Goal: Task Accomplishment & Management: Use online tool/utility

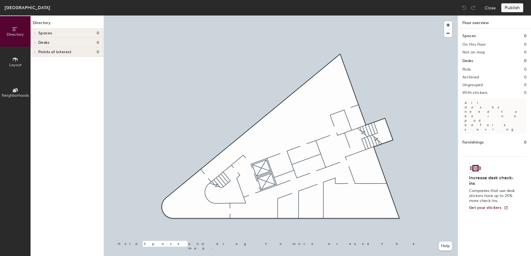
click at [11, 62] on button "Layout" at bounding box center [15, 62] width 31 height 31
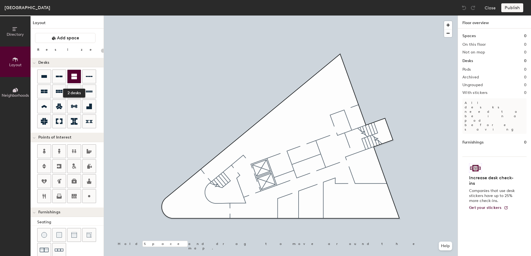
click at [72, 75] on icon at bounding box center [74, 77] width 6 height 6
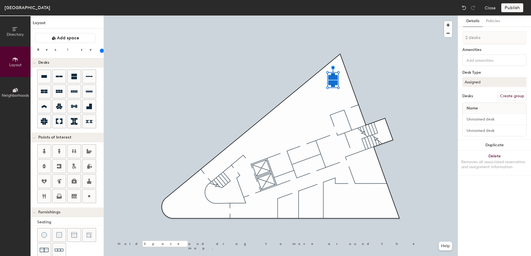
drag, startPoint x: 57, startPoint y: 51, endPoint x: 63, endPoint y: 49, distance: 5.9
click at [101, 49] on input "range" at bounding box center [101, 51] width 0 height 4
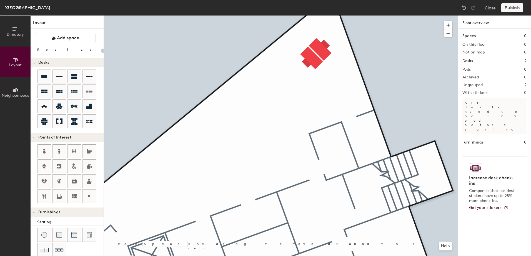
type input "180"
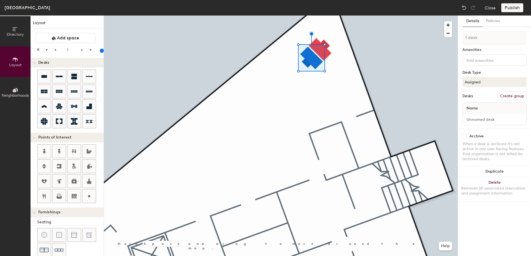
type input "2 desks"
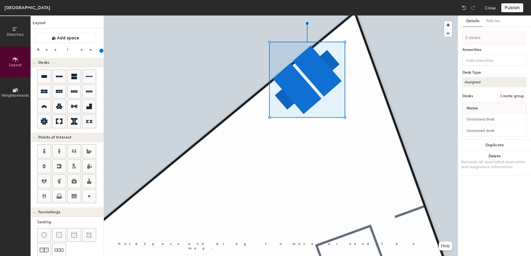
drag, startPoint x: 64, startPoint y: 51, endPoint x: 67, endPoint y: 50, distance: 3.3
click at [101, 50] on input "range" at bounding box center [101, 51] width 0 height 4
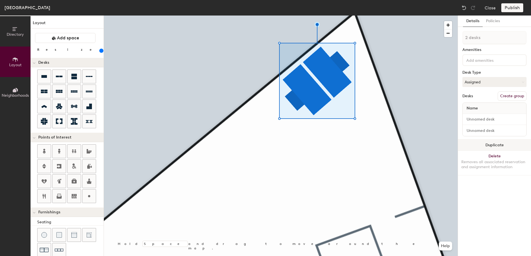
click at [496, 147] on button "Duplicate" at bounding box center [494, 145] width 73 height 11
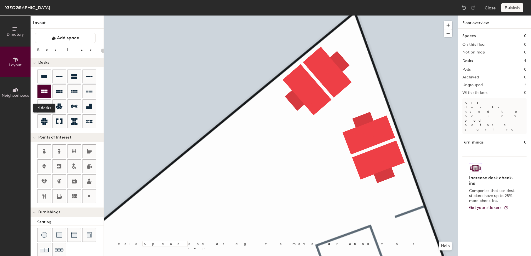
click at [44, 91] on icon at bounding box center [44, 92] width 7 height 4
type input "240"
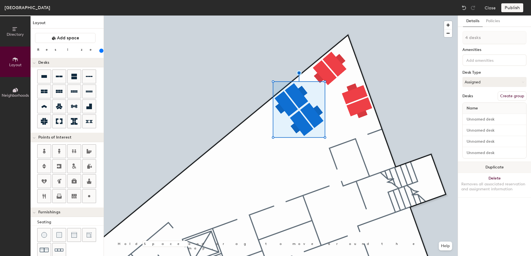
click at [487, 169] on button "Duplicate" at bounding box center [494, 167] width 73 height 11
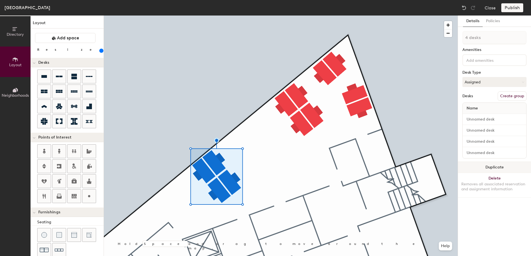
click at [489, 166] on button "Duplicate" at bounding box center [494, 167] width 73 height 11
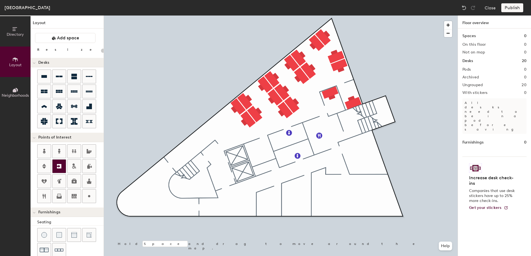
click at [58, 168] on icon at bounding box center [59, 166] width 4 height 4
click at [60, 167] on icon at bounding box center [59, 166] width 4 height 4
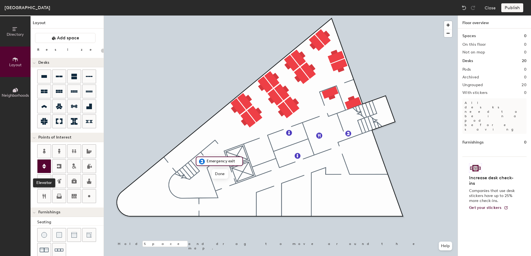
click at [43, 167] on icon at bounding box center [44, 166] width 4 height 5
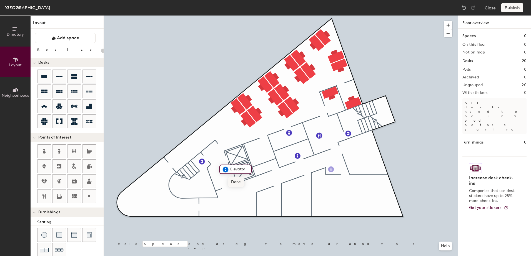
click at [331, 170] on div "Directory Layout Neighborhoods Layout Add space Resize Desks Points of Interest…" at bounding box center [265, 136] width 531 height 241
click at [245, 199] on div "Directory Layout Neighborhoods Layout Add space Resize Desks Points of Interest…" at bounding box center [265, 136] width 531 height 241
click at [245, 140] on div "Directory Layout Neighborhoods Layout Add space Resize Desks Points of Interest…" at bounding box center [265, 136] width 531 height 241
click at [329, 179] on div "Directory Layout Neighborhoods Layout Add space Resize Desks Points of Interest…" at bounding box center [265, 136] width 531 height 241
click at [44, 91] on icon at bounding box center [44, 92] width 7 height 4
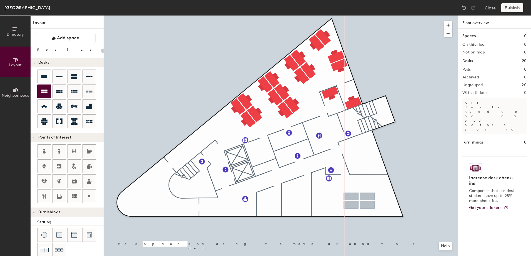
type input "240"
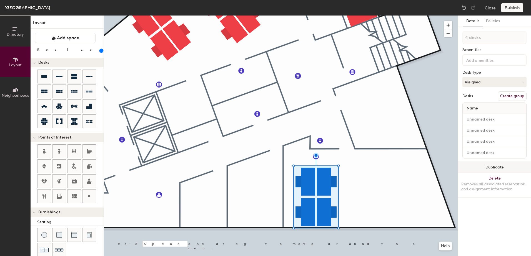
click at [492, 169] on button "Duplicate" at bounding box center [494, 167] width 73 height 11
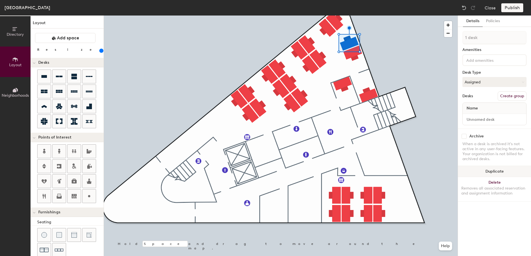
type input "2 desks"
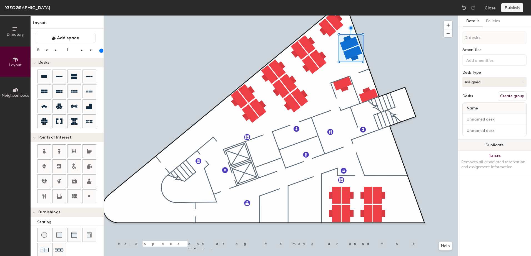
click at [496, 146] on button "Duplicate" at bounding box center [494, 145] width 73 height 11
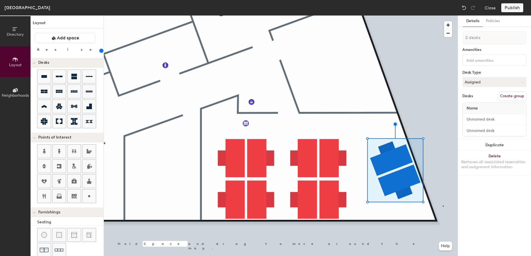
click at [442, 16] on div at bounding box center [281, 16] width 354 height 0
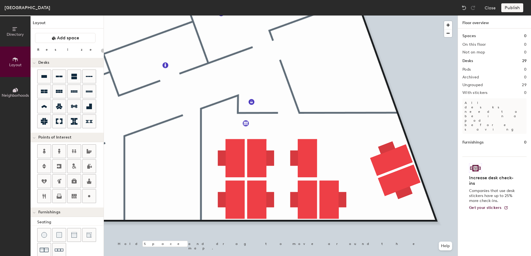
type input "240"
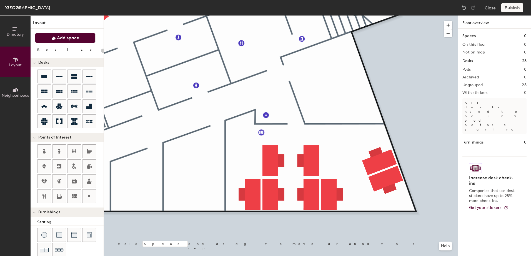
click at [66, 38] on span "Add space" at bounding box center [68, 38] width 22 height 6
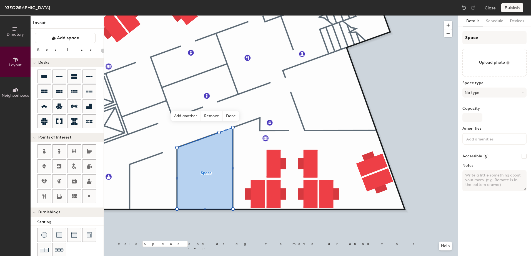
type input "20"
drag, startPoint x: 481, startPoint y: 36, endPoint x: 453, endPoint y: 36, distance: 27.5
click at [453, 36] on div "Directory Layout Neighborhoods Layout Add space Resize Desks Points of Interest…" at bounding box center [265, 136] width 531 height 241
type input "M"
type input "20"
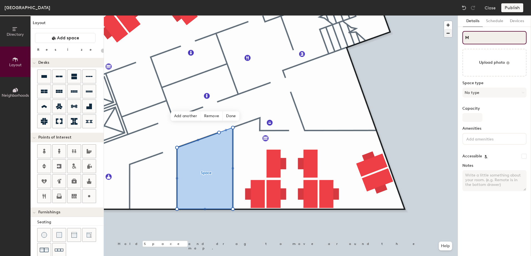
type input "MR"
type input "20"
type input "MR2"
type input "20"
type input "MR2"
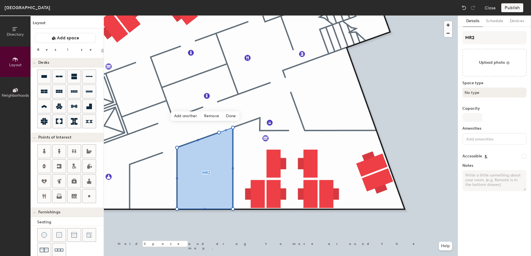
click at [480, 93] on button "No type" at bounding box center [494, 93] width 64 height 10
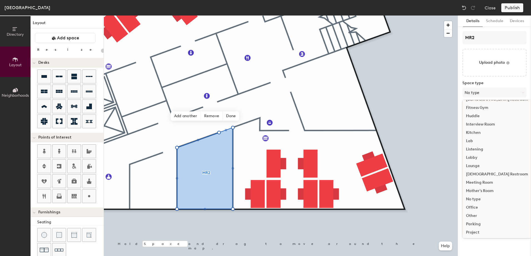
scroll to position [83, 0]
click at [485, 172] on div "Meeting Room" at bounding box center [496, 173] width 69 height 8
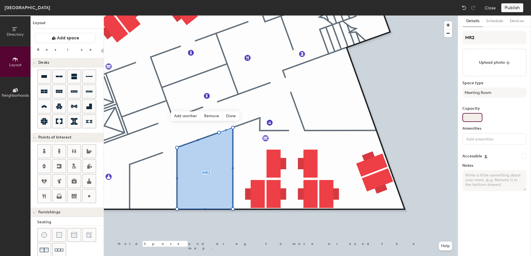
click at [471, 118] on input "Capacity" at bounding box center [472, 117] width 20 height 9
type input "20"
type input "6"
type input "20"
type input "6"
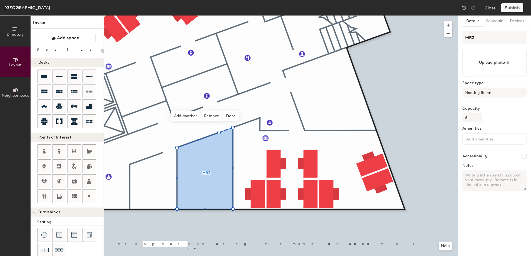
click at [476, 140] on input at bounding box center [490, 138] width 50 height 7
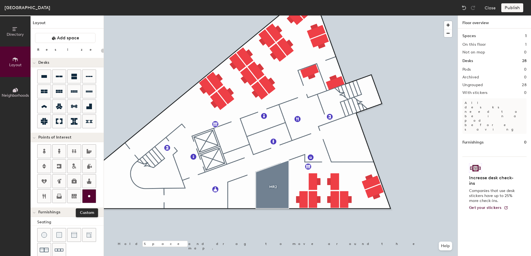
click at [90, 197] on icon at bounding box center [89, 196] width 7 height 7
type input "20"
type input "Storeroom"
click at [252, 207] on span "Done" at bounding box center [251, 205] width 16 height 9
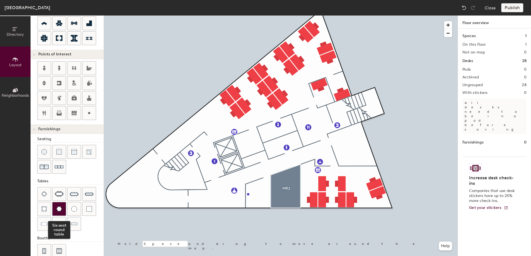
scroll to position [94, 0]
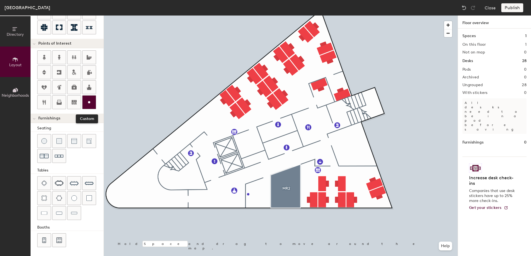
click at [87, 102] on icon at bounding box center [89, 102] width 7 height 7
type input "20"
type input "Breakout"
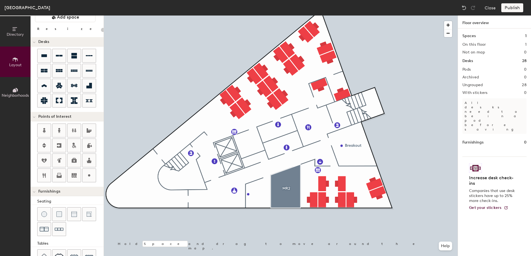
scroll to position [11, 0]
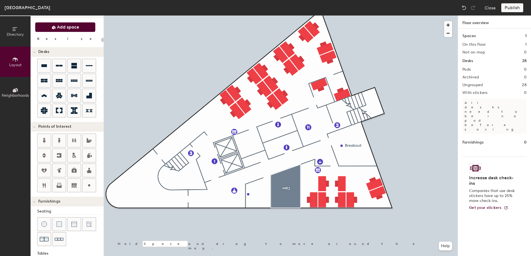
click at [69, 25] on span "Add space" at bounding box center [68, 27] width 22 height 6
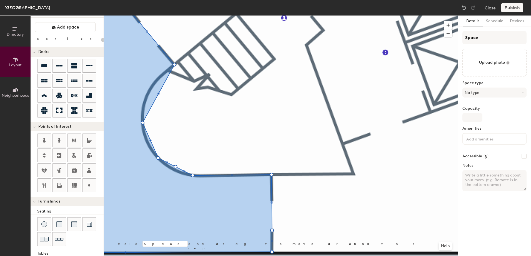
type input "20"
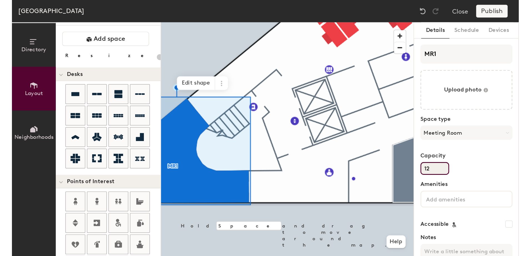
scroll to position [11, 0]
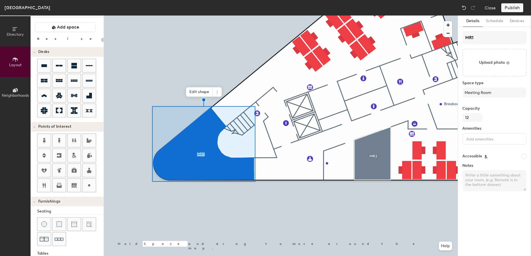
click at [353, 16] on div at bounding box center [281, 16] width 354 height 0
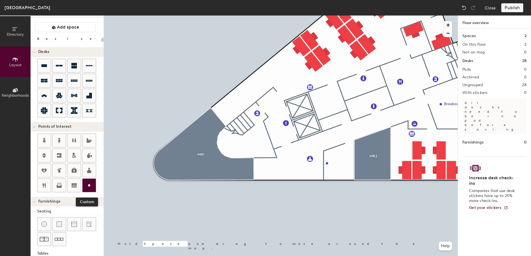
click at [90, 178] on icon at bounding box center [89, 185] width 7 height 7
type input "20"
type input "Phone Booth"
click at [289, 74] on span "Done" at bounding box center [291, 74] width 16 height 9
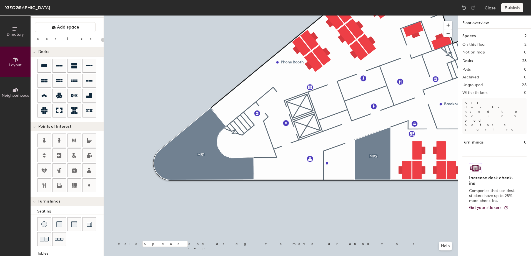
drag, startPoint x: 91, startPoint y: 182, endPoint x: 102, endPoint y: 179, distance: 11.5
click at [93, 178] on div at bounding box center [88, 185] width 13 height 13
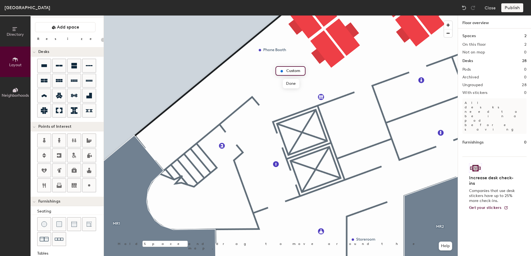
type input "20"
type input "Phone Booth"
click at [88, 178] on icon at bounding box center [89, 185] width 7 height 7
type input "20"
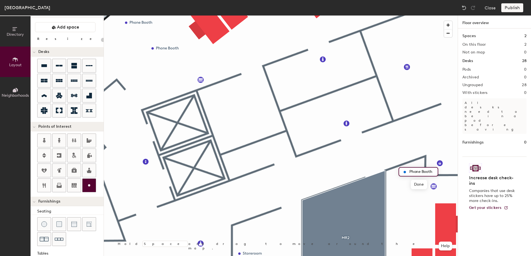
type input "Phone Booth"
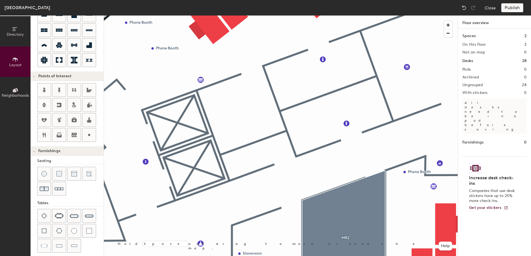
scroll to position [66, 0]
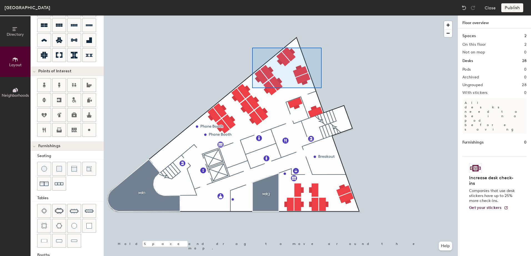
click at [252, 16] on div at bounding box center [281, 16] width 354 height 0
type input "240"
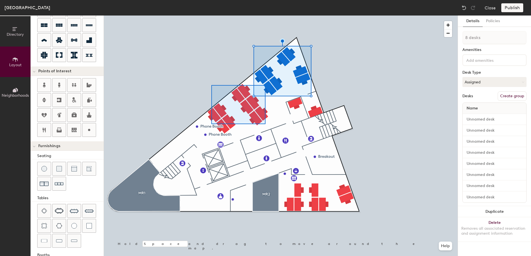
click at [210, 16] on div at bounding box center [281, 16] width 354 height 0
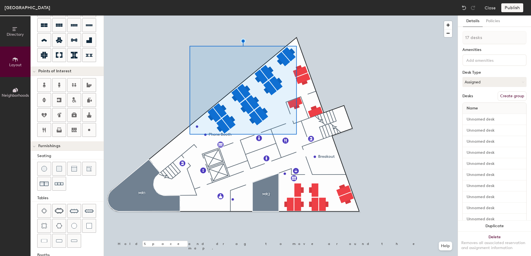
type input "18 desks"
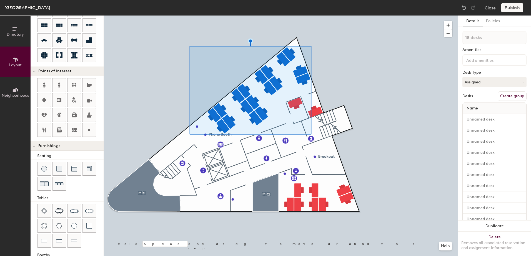
click at [353, 95] on button "Create group" at bounding box center [511, 96] width 29 height 9
type input "P"
type input "S&C"
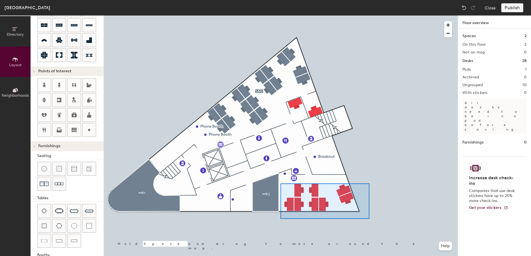
click at [280, 16] on div at bounding box center [281, 16] width 354 height 0
type input "240"
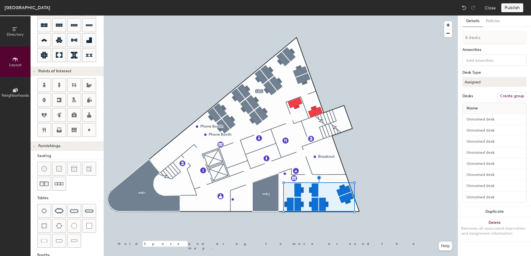
click at [353, 94] on button "Create group" at bounding box center [511, 96] width 29 height 9
type input "P"
type input "Consulting"
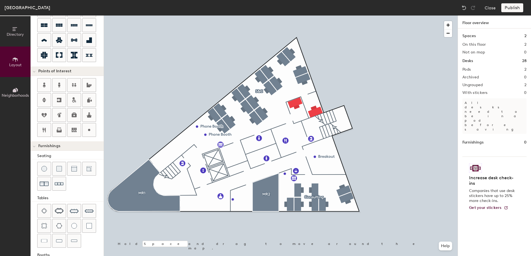
type input "240"
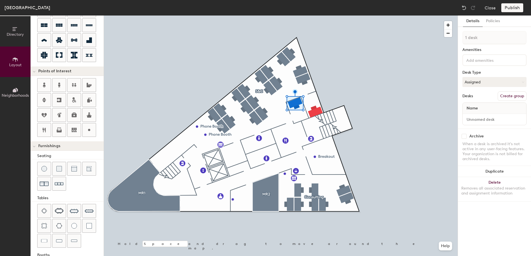
click at [353, 94] on button "Create group" at bounding box center [511, 96] width 29 height 9
type input "Pod Room 2"
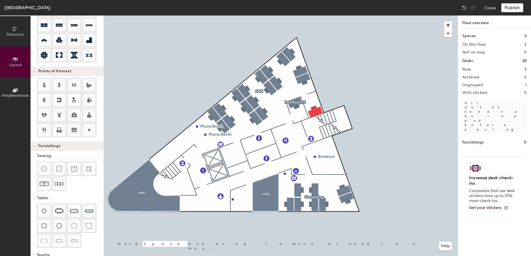
type input "240"
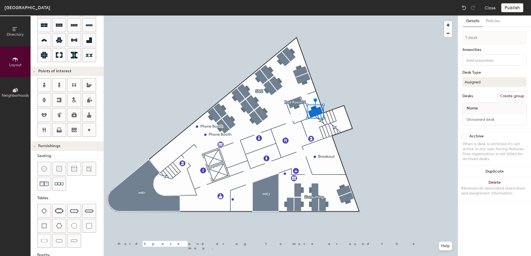
click at [353, 98] on button "Create group" at bounding box center [511, 96] width 29 height 9
click at [353, 37] on input "Pod 4" at bounding box center [494, 37] width 64 height 13
type input "Pod Room 1"
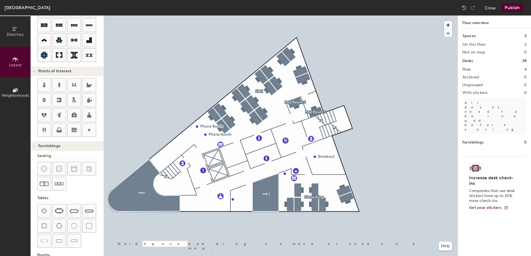
click at [353, 5] on button "Publish" at bounding box center [512, 7] width 22 height 9
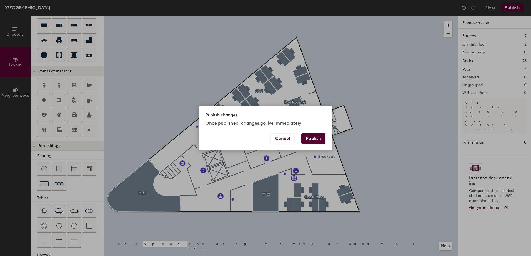
click at [317, 135] on button "Publish" at bounding box center [313, 138] width 24 height 11
type input "20"
